Goal: Information Seeking & Learning: Learn about a topic

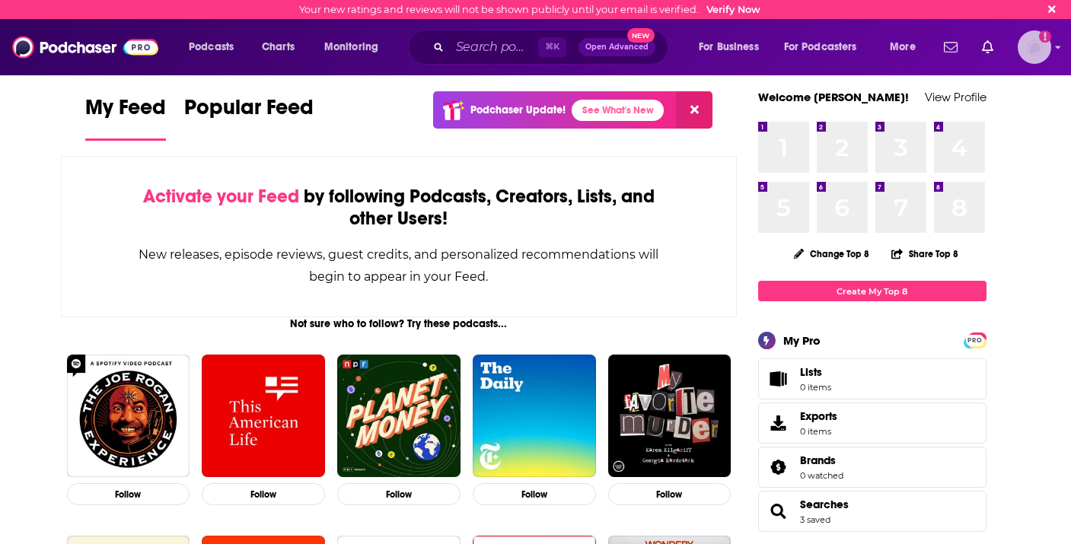
click at [1031, 51] on img "Logged in as MaryMaganni" at bounding box center [1033, 46] width 33 height 33
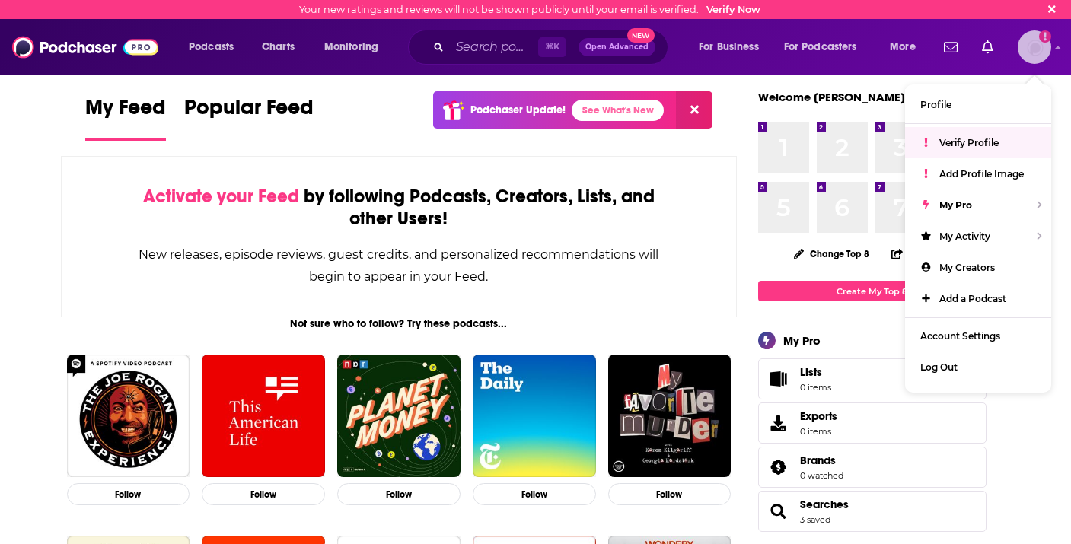
click at [981, 142] on span "Verify Profile" at bounding box center [968, 142] width 59 height 11
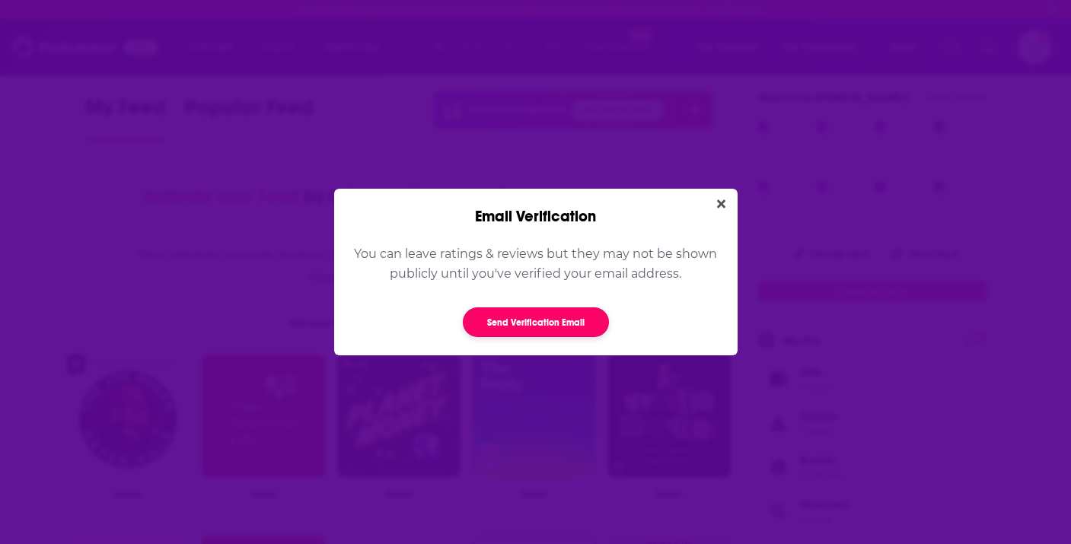
click at [518, 324] on button "Send Verification Email" at bounding box center [536, 322] width 146 height 30
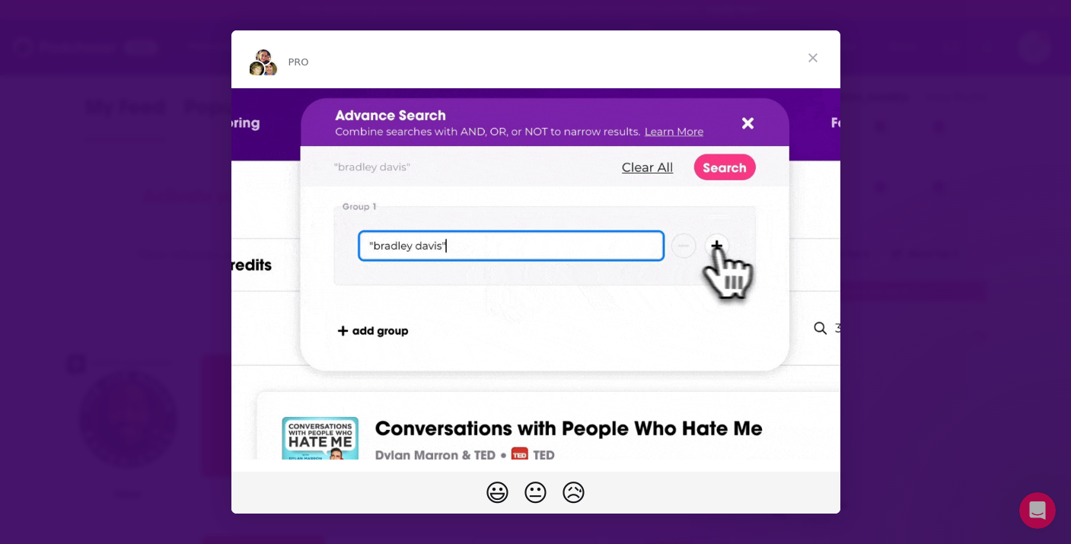
click at [814, 51] on span "Close" at bounding box center [812, 57] width 55 height 55
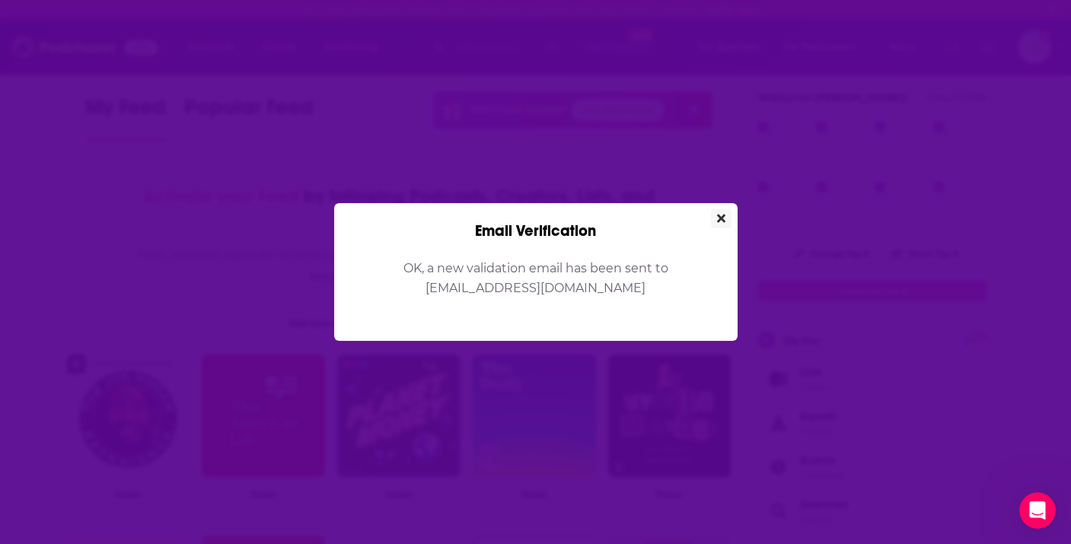
click at [721, 216] on icon "Close" at bounding box center [721, 219] width 8 height 8
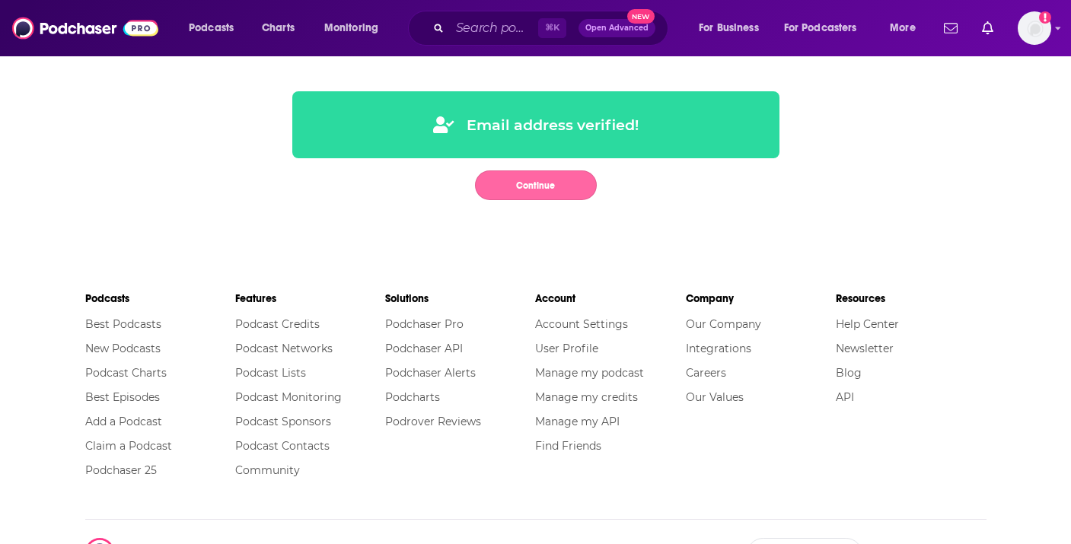
click at [542, 193] on button "Continue" at bounding box center [536, 185] width 122 height 30
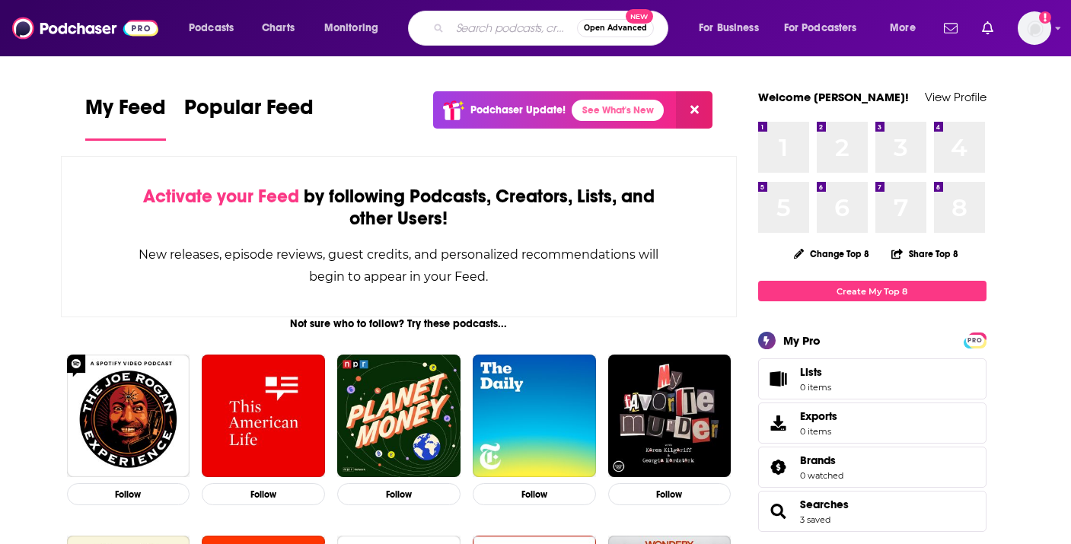
click at [508, 27] on input "Search podcasts, credits, & more..." at bounding box center [513, 28] width 127 height 24
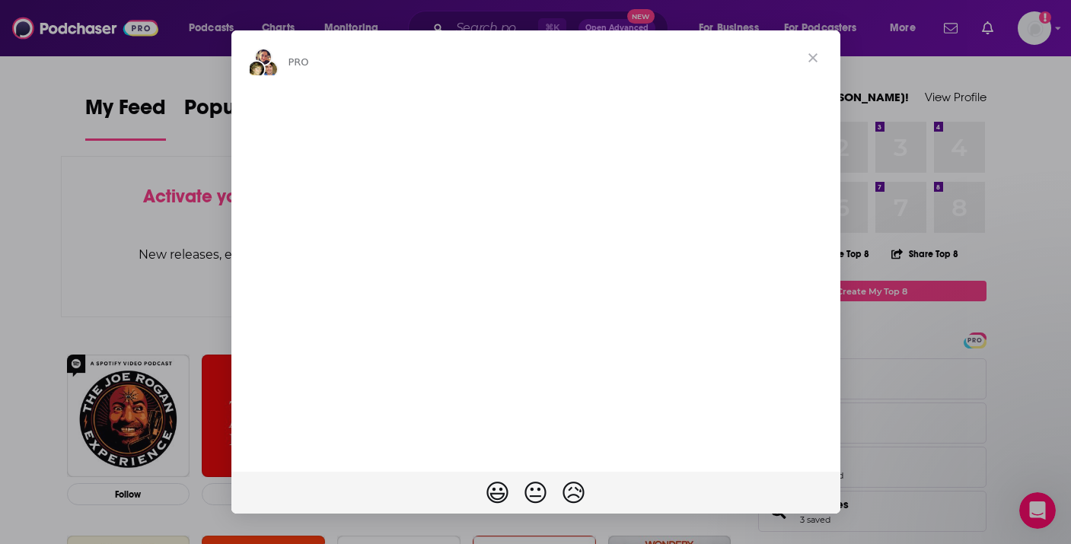
click at [811, 56] on span "Close" at bounding box center [812, 57] width 55 height 55
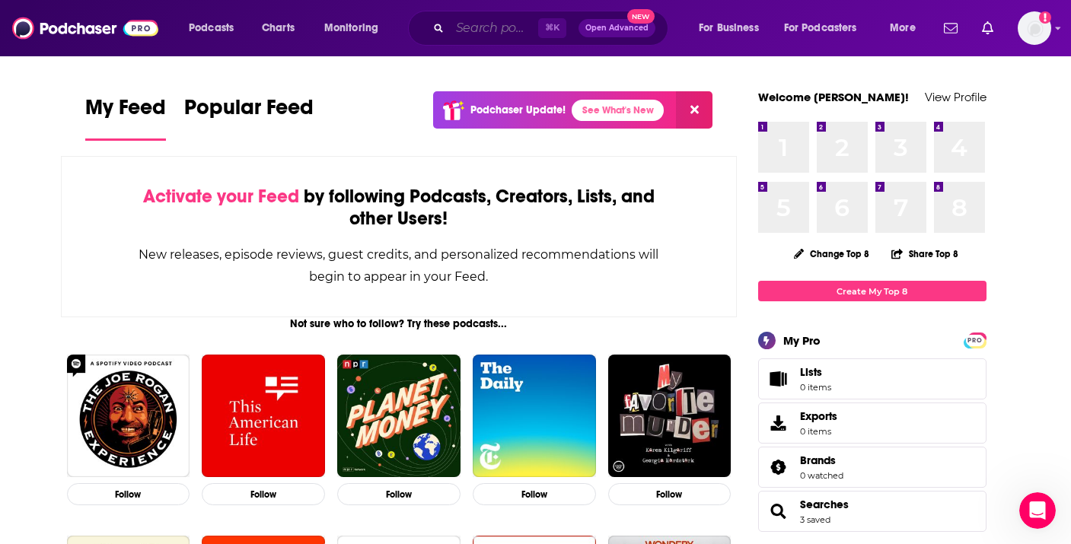
click at [505, 26] on input "Search podcasts, credits, & more..." at bounding box center [494, 28] width 88 height 24
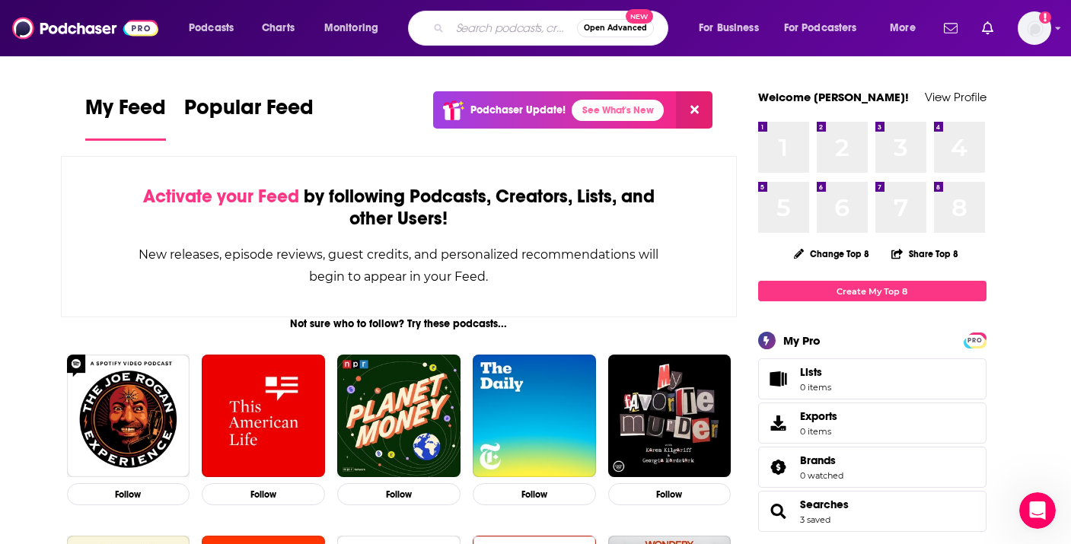
paste input "[PERSON_NAME]"
type input "[PERSON_NAME]"
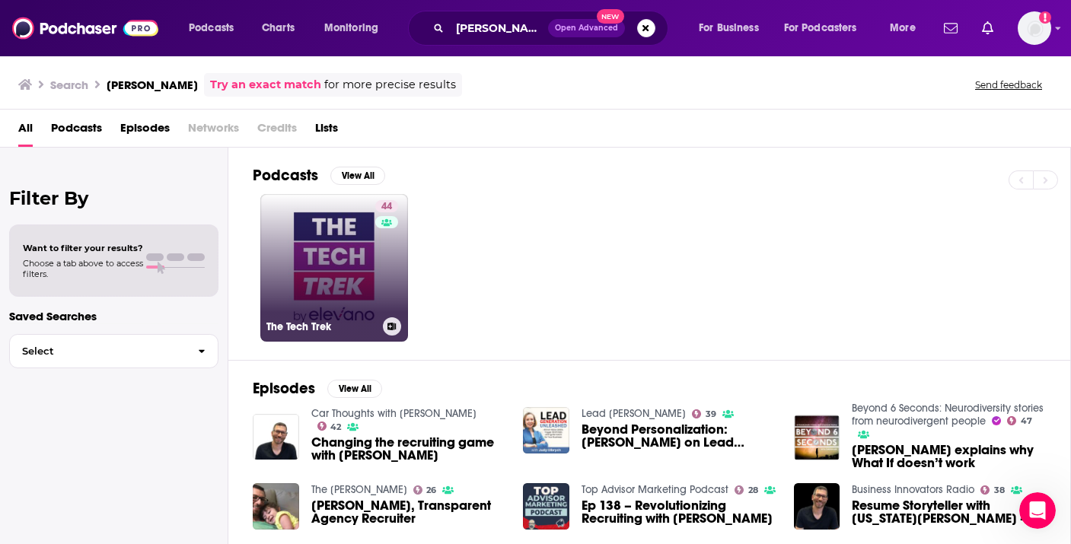
click at [330, 273] on link "44 The Tech Trek" at bounding box center [334, 268] width 148 height 148
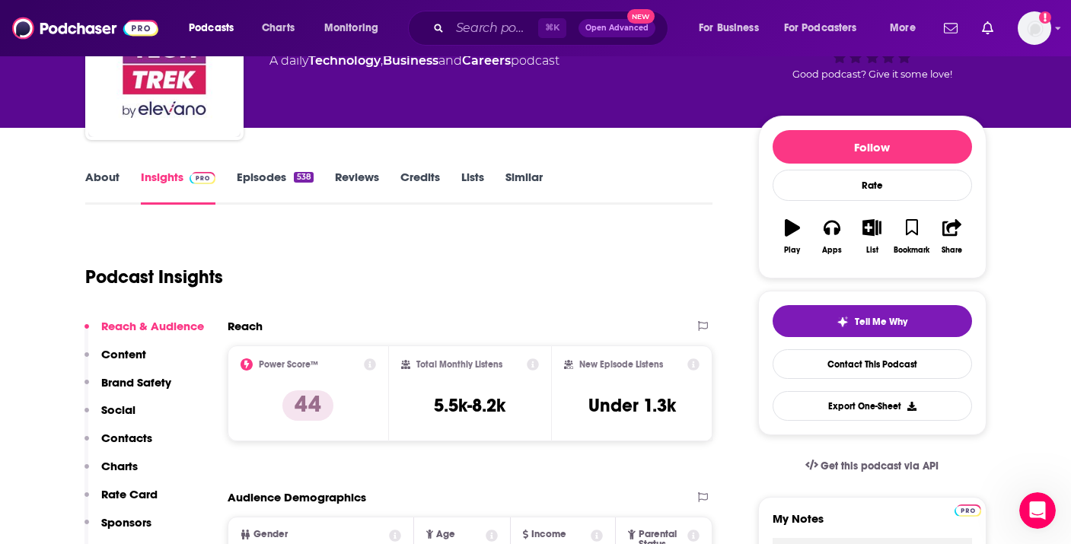
scroll to position [122, 0]
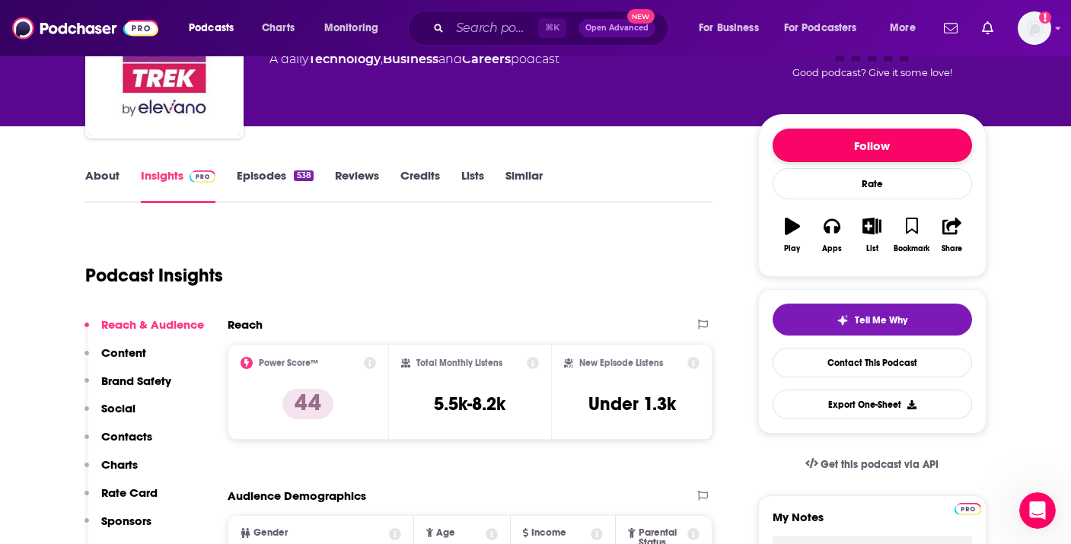
click at [844, 150] on button "Follow" at bounding box center [871, 145] width 199 height 33
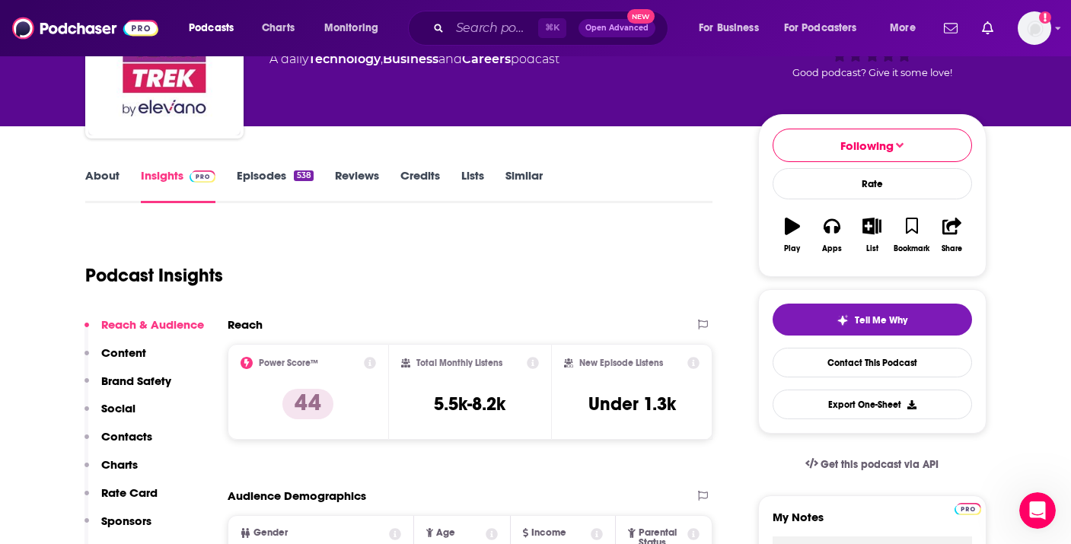
click at [138, 351] on p "Content" at bounding box center [123, 352] width 45 height 14
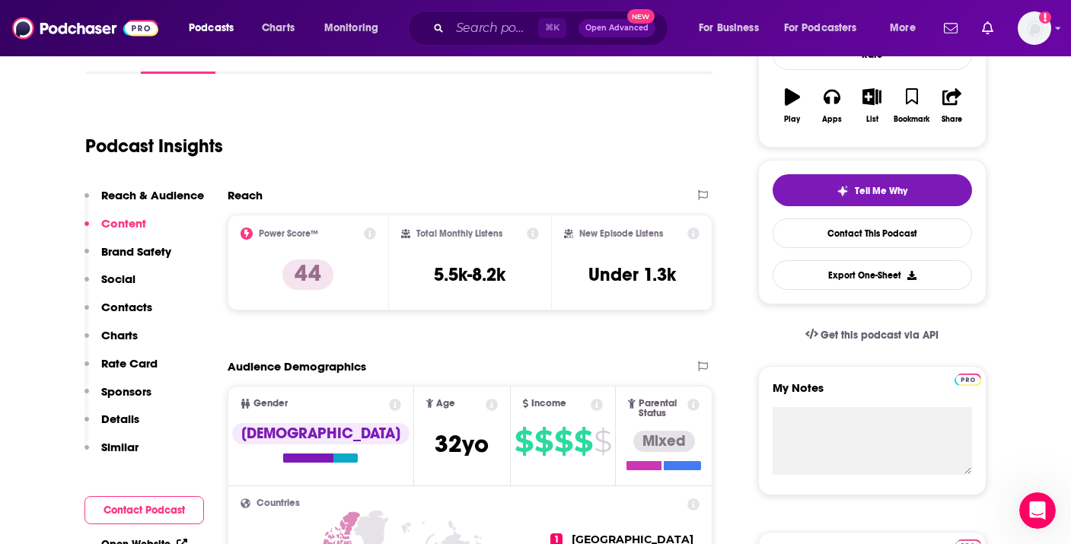
scroll to position [282, 0]
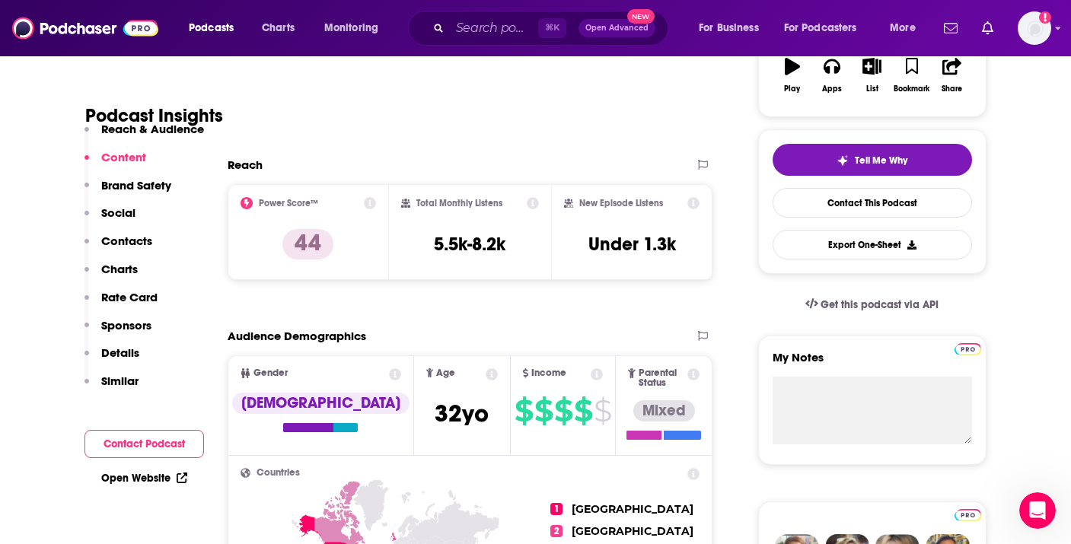
click at [119, 268] on p "Charts" at bounding box center [119, 269] width 37 height 14
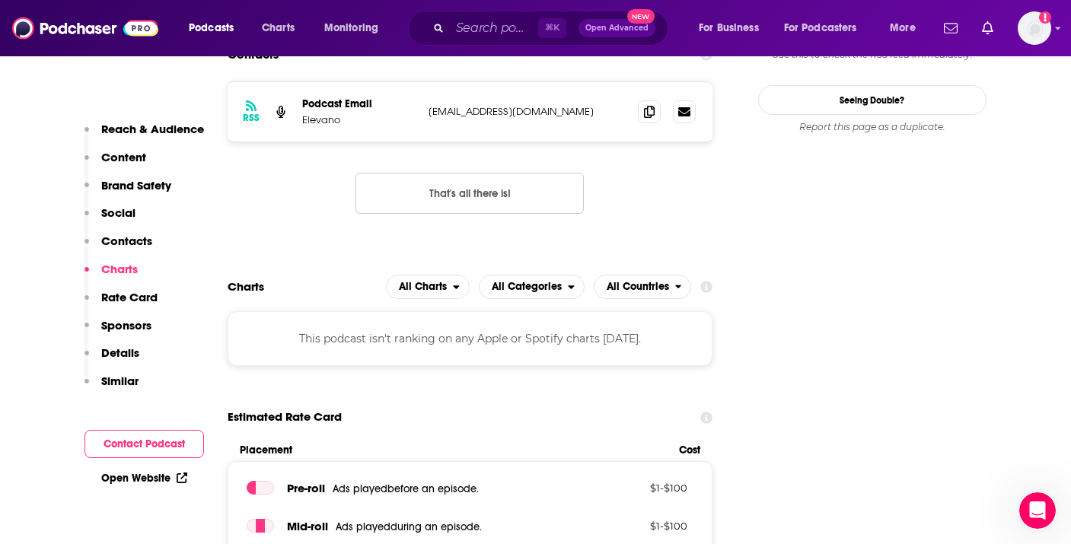
scroll to position [1596, 0]
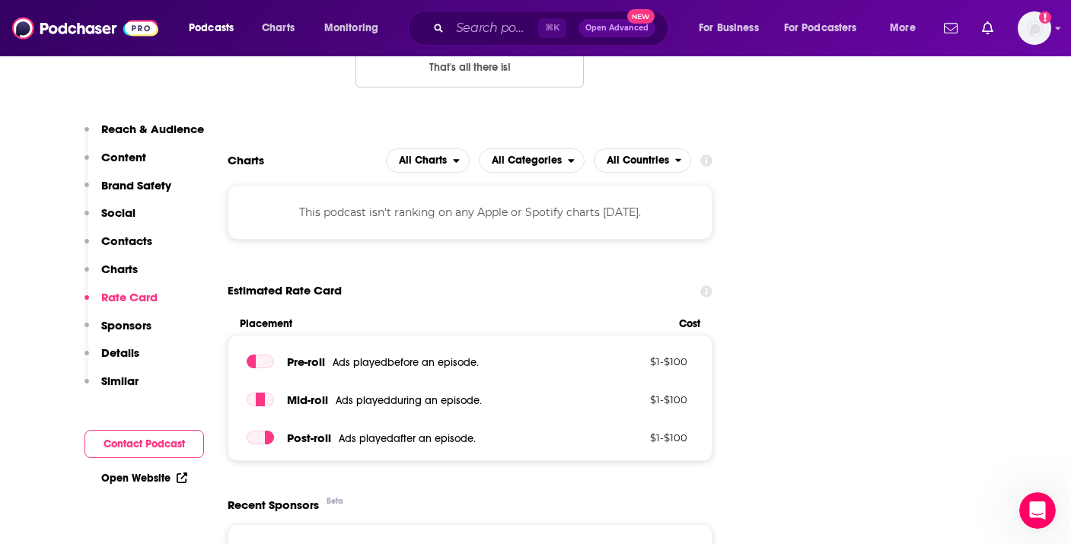
scroll to position [1749, 0]
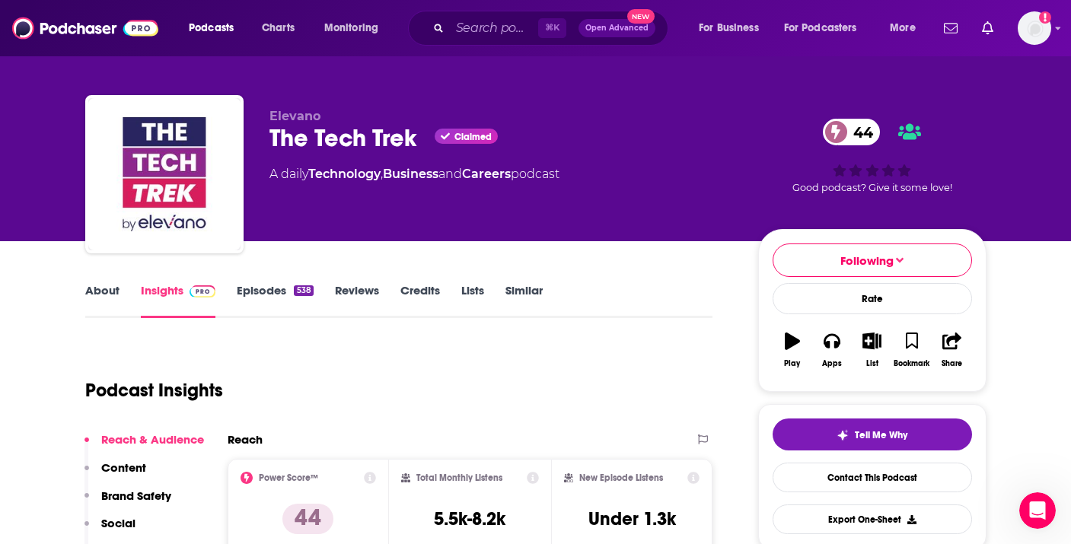
scroll to position [0, 0]
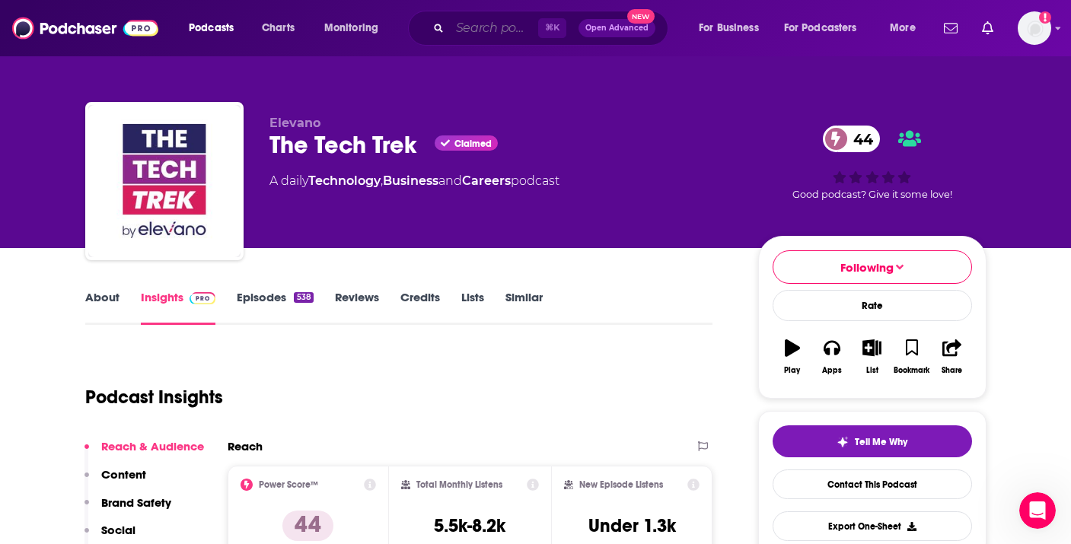
click at [493, 23] on input "Search podcasts, credits, & more..." at bounding box center [494, 28] width 88 height 24
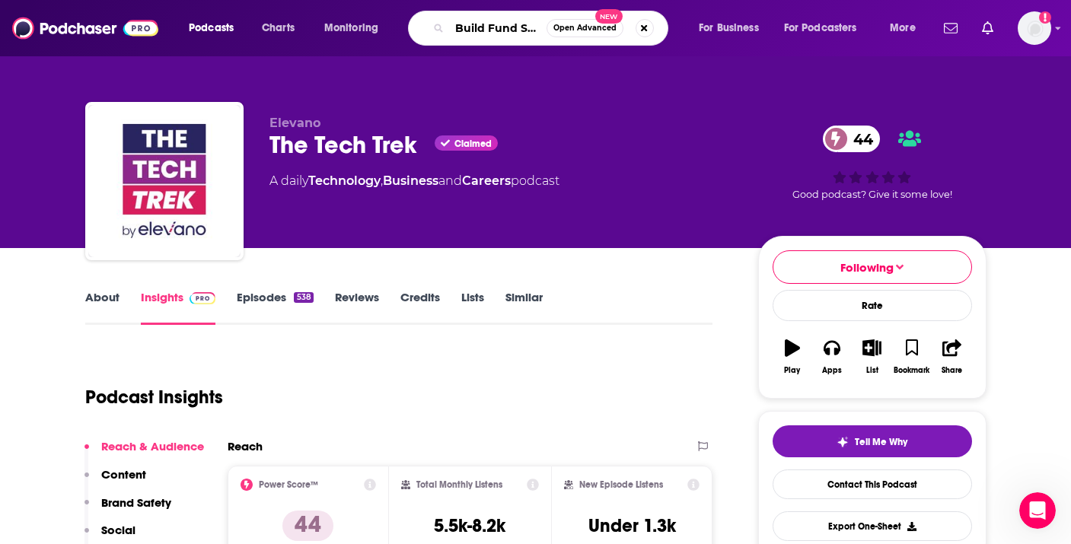
scroll to position [0, 11]
type input "Build Fund Scale"
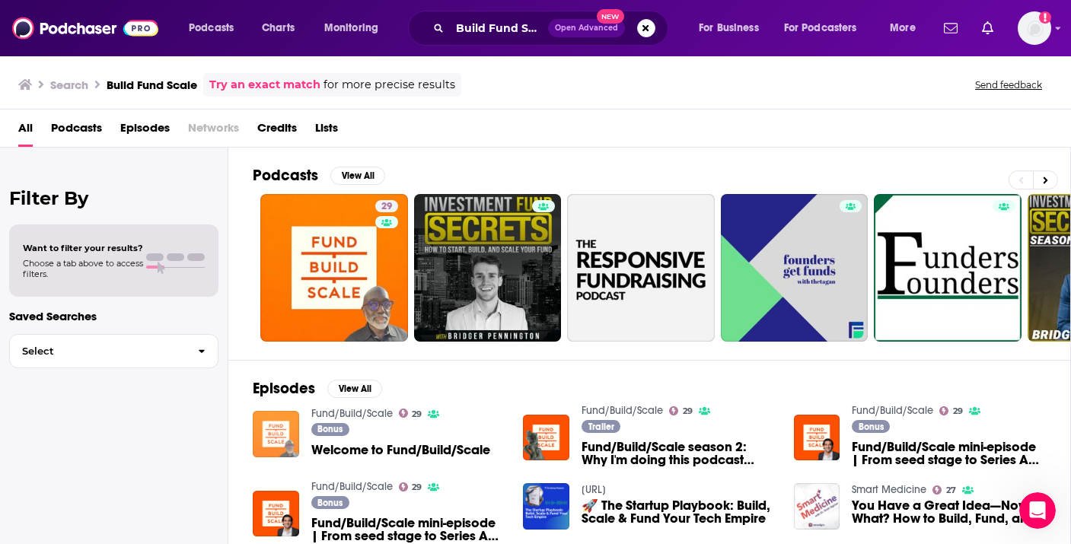
click at [289, 447] on img "Welcome to Fund/Build/Scale" at bounding box center [276, 434] width 46 height 46
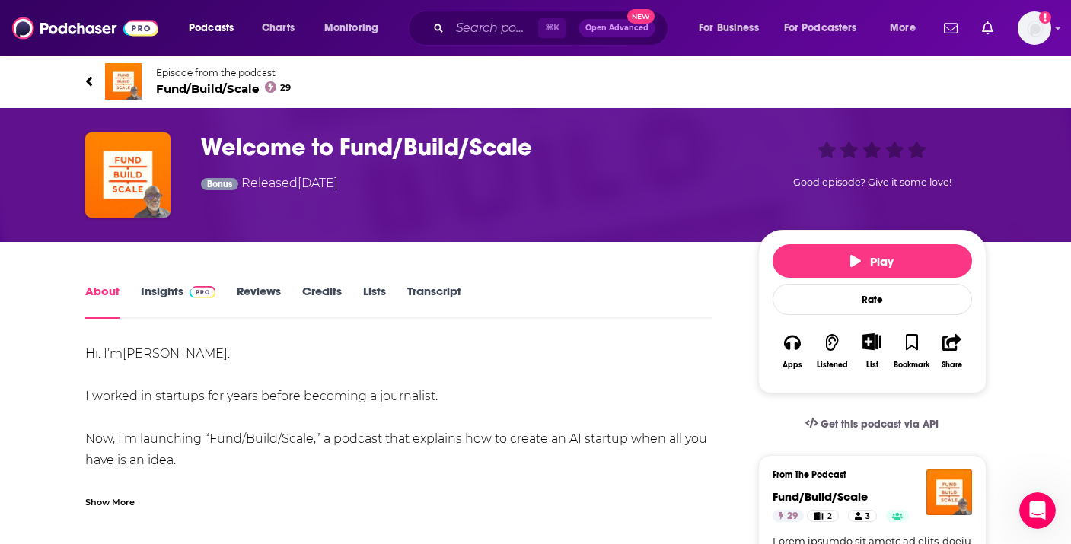
click at [562, 313] on div "About Insights Reviews Credits Lists Transcript" at bounding box center [399, 300] width 628 height 37
click at [110, 287] on link "About" at bounding box center [102, 301] width 34 height 35
click at [95, 78] on link "Episode from the podcast Fund/Build/Scale 29" at bounding box center [535, 81] width 901 height 37
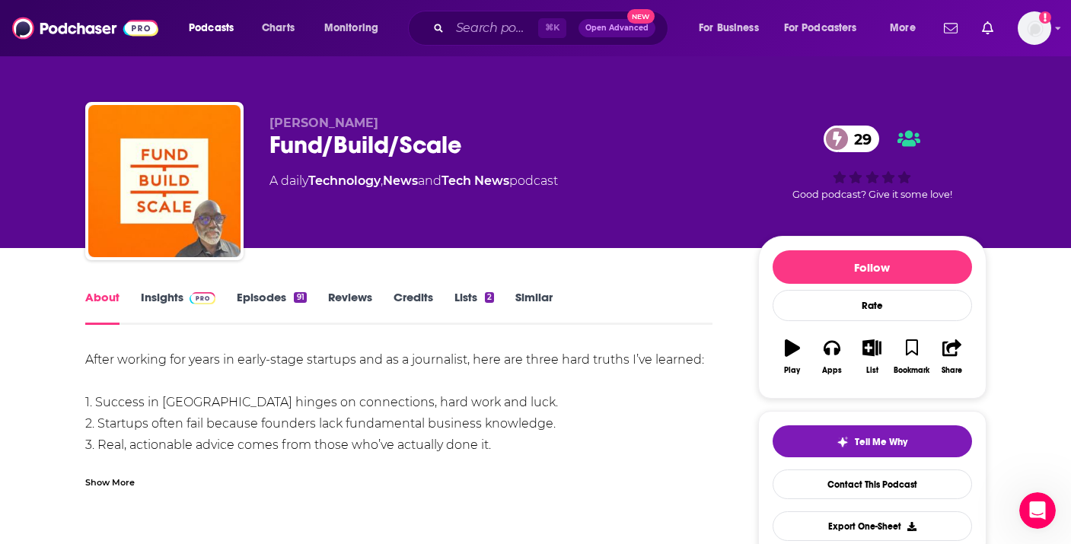
click at [319, 148] on div "Fund/Build/Scale 29" at bounding box center [501, 145] width 464 height 30
click at [158, 301] on link "Insights" at bounding box center [178, 307] width 75 height 35
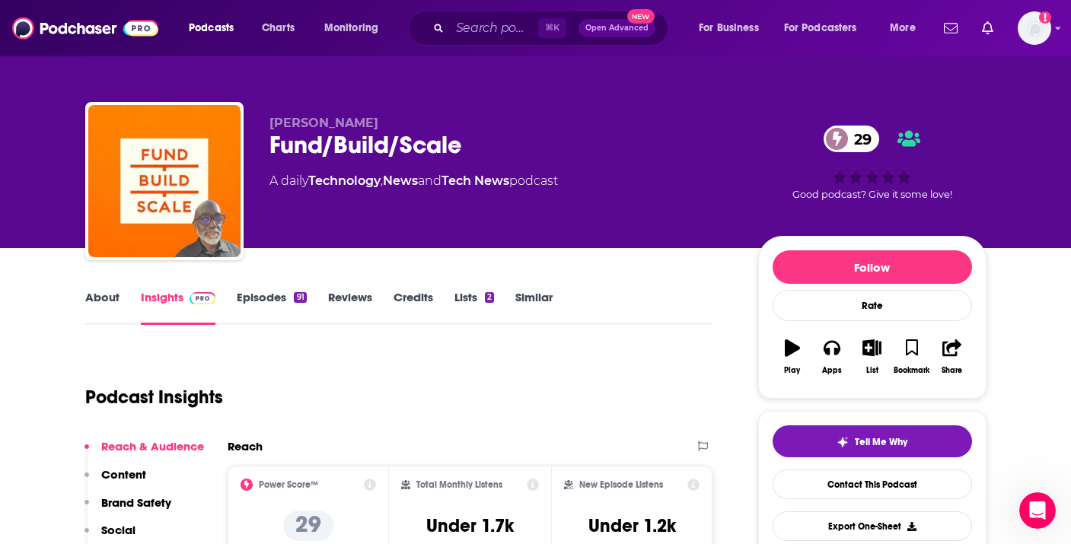
click at [619, 378] on div "Podcast Insights" at bounding box center [393, 388] width 616 height 78
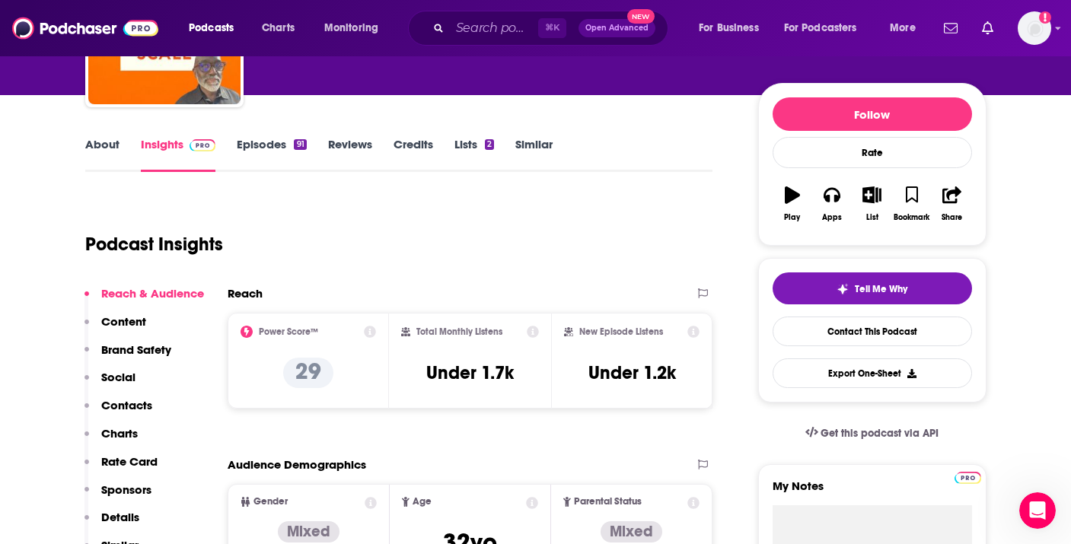
scroll to position [152, 0]
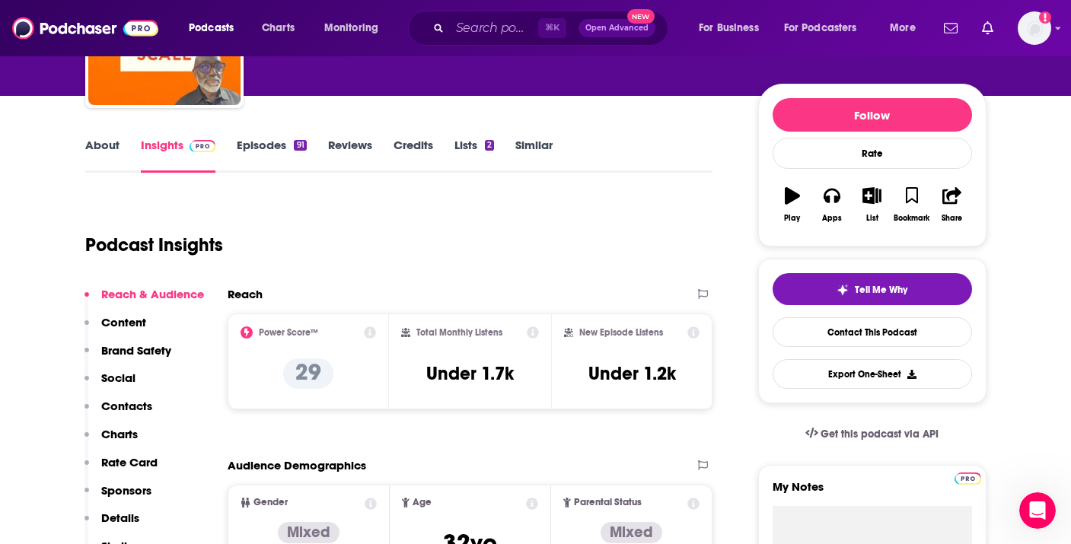
click at [368, 147] on link "Reviews" at bounding box center [350, 155] width 44 height 35
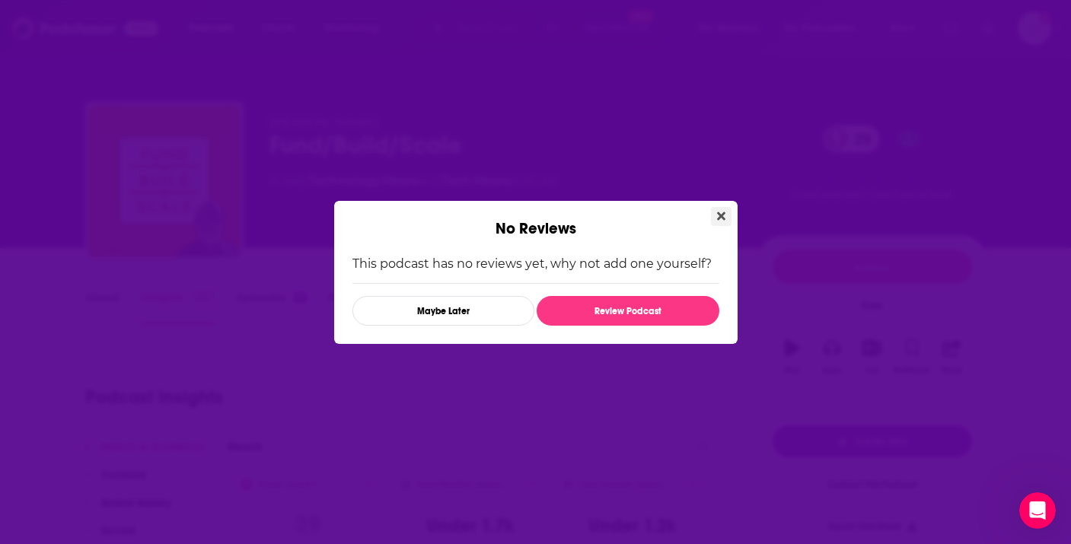
click at [721, 210] on icon "Close" at bounding box center [721, 216] width 8 height 12
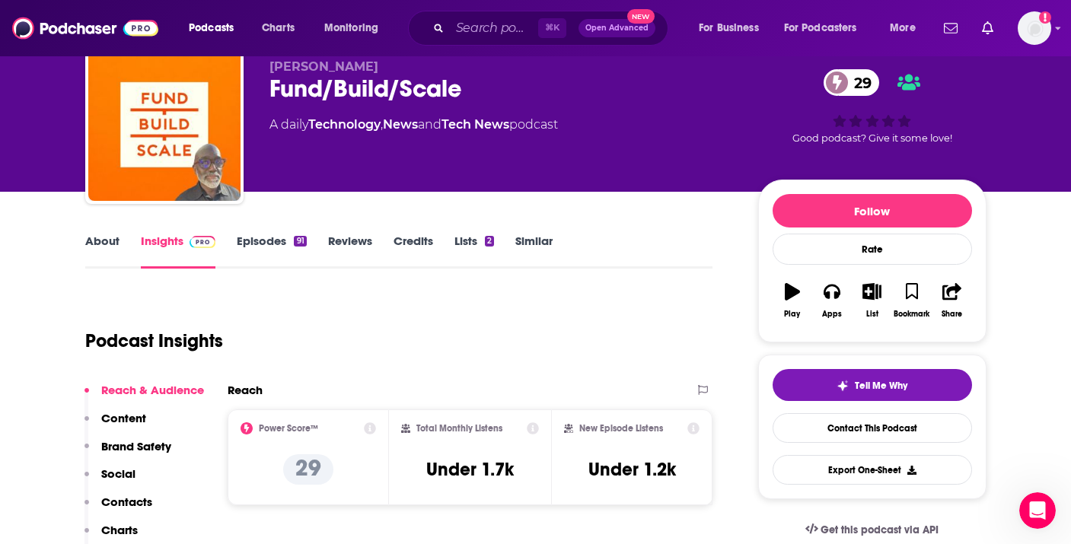
scroll to position [61, 0]
